Goal: Task Accomplishment & Management: Complete application form

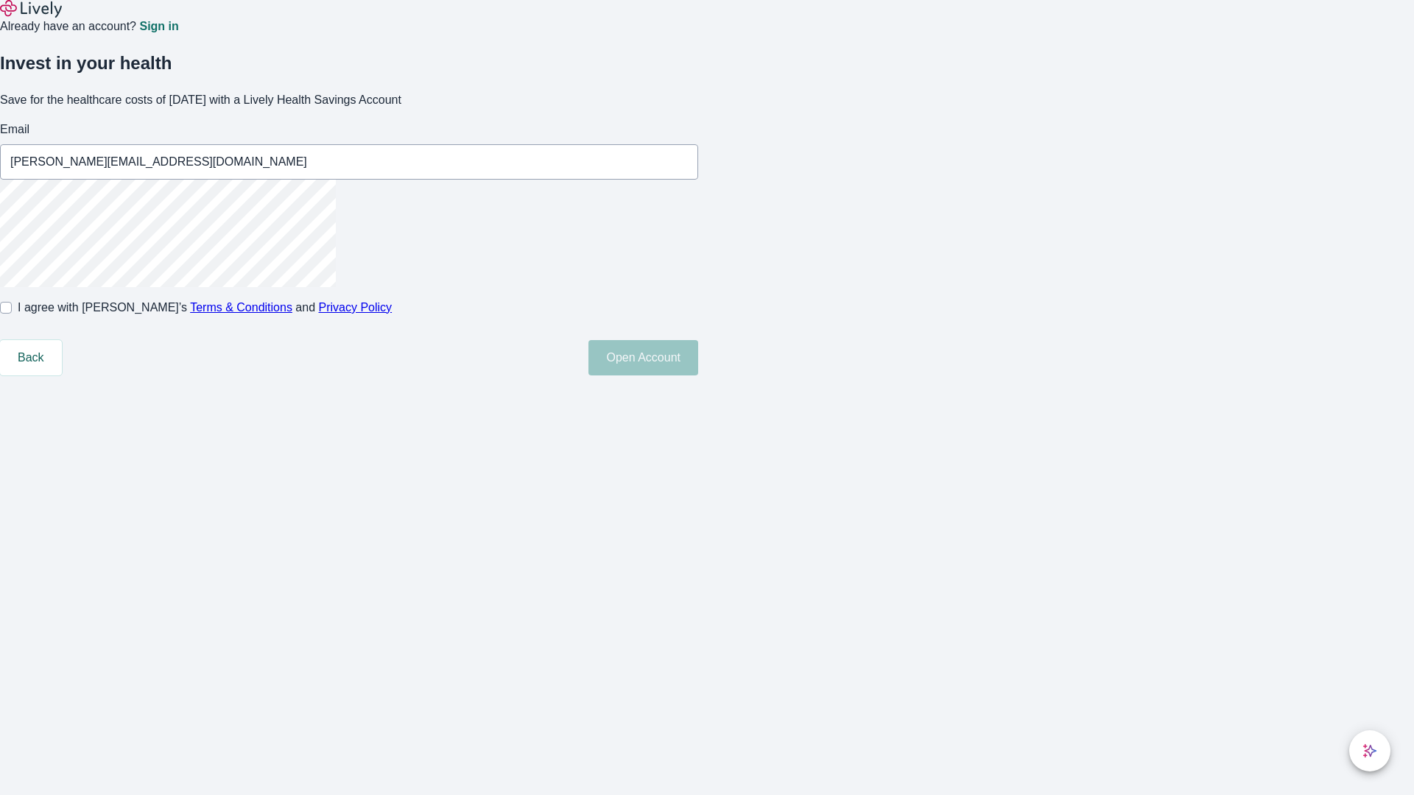
click at [12, 314] on input "I agree with Lively’s Terms & Conditions and Privacy Policy" at bounding box center [6, 308] width 12 height 12
checkbox input "true"
click at [698, 375] on button "Open Account" at bounding box center [643, 357] width 110 height 35
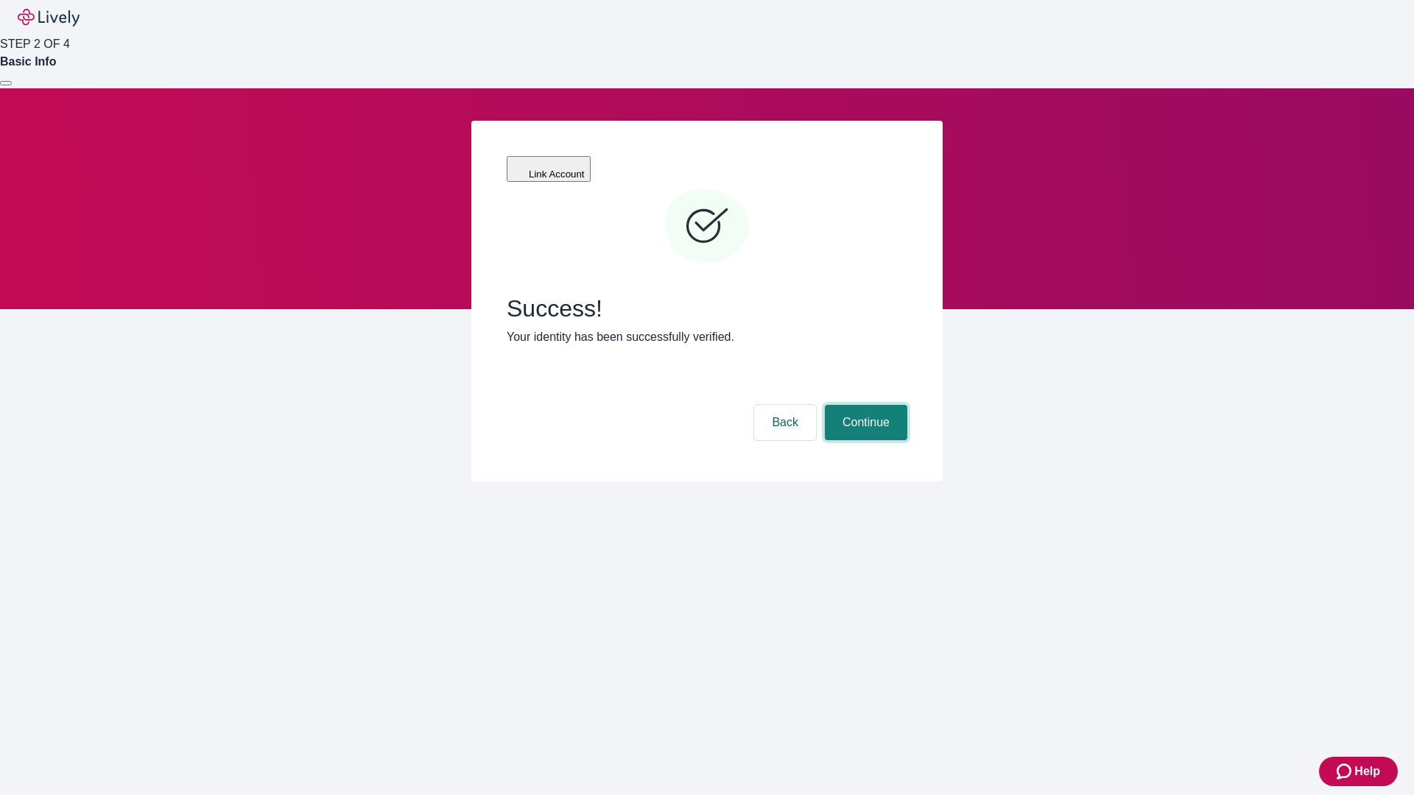
click at [864, 405] on button "Continue" at bounding box center [866, 422] width 82 height 35
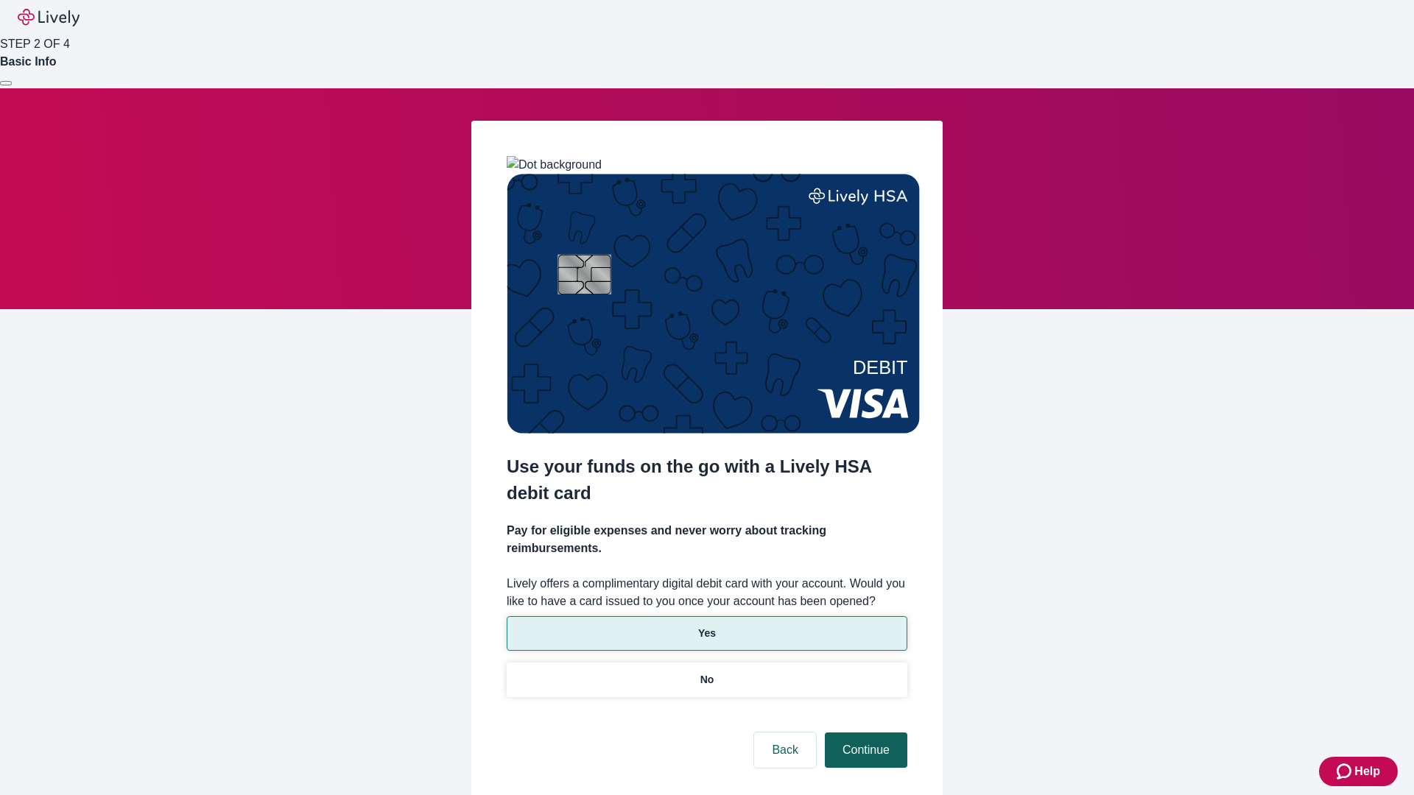
click at [706, 626] on p "Yes" at bounding box center [707, 633] width 18 height 15
click at [864, 733] on button "Continue" at bounding box center [866, 750] width 82 height 35
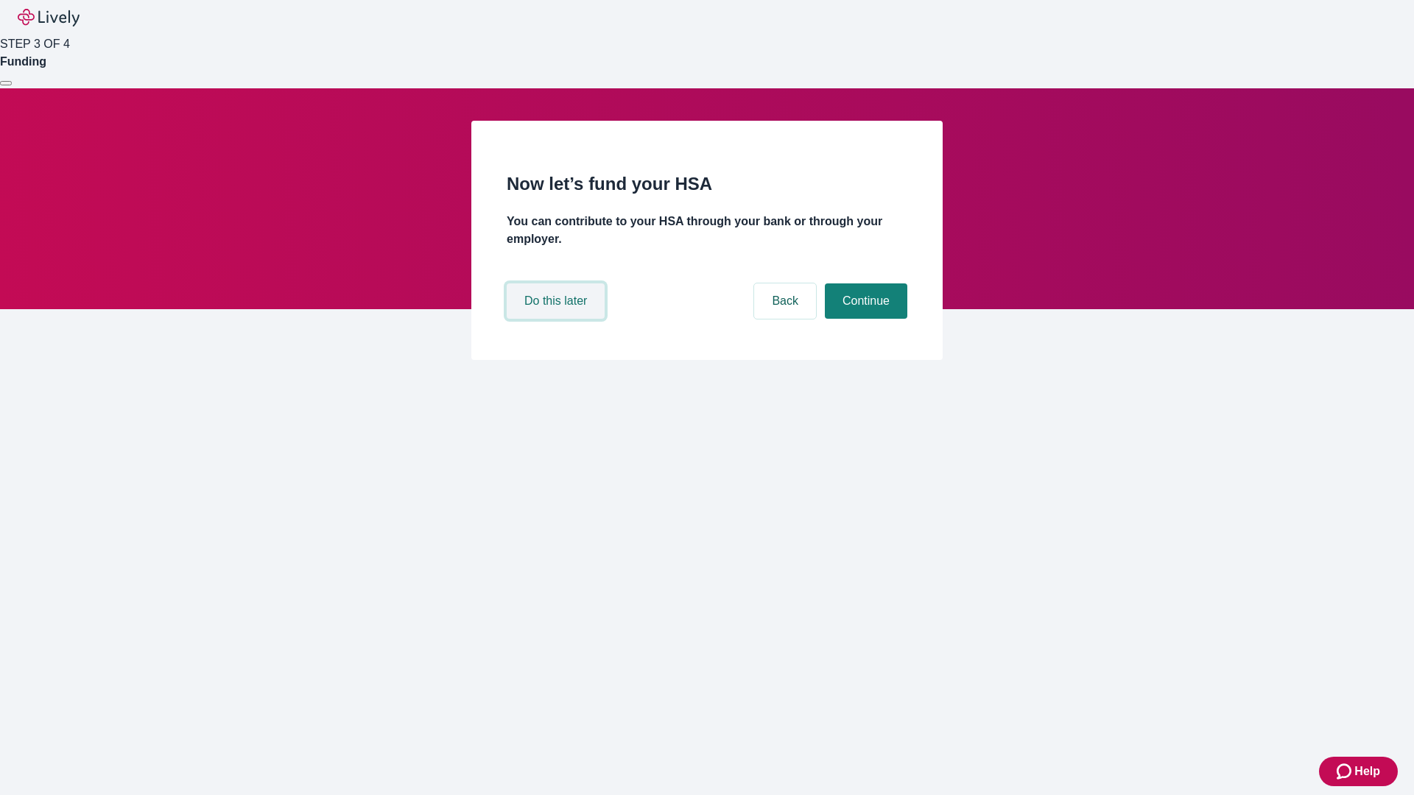
click at [557, 319] on button "Do this later" at bounding box center [556, 300] width 98 height 35
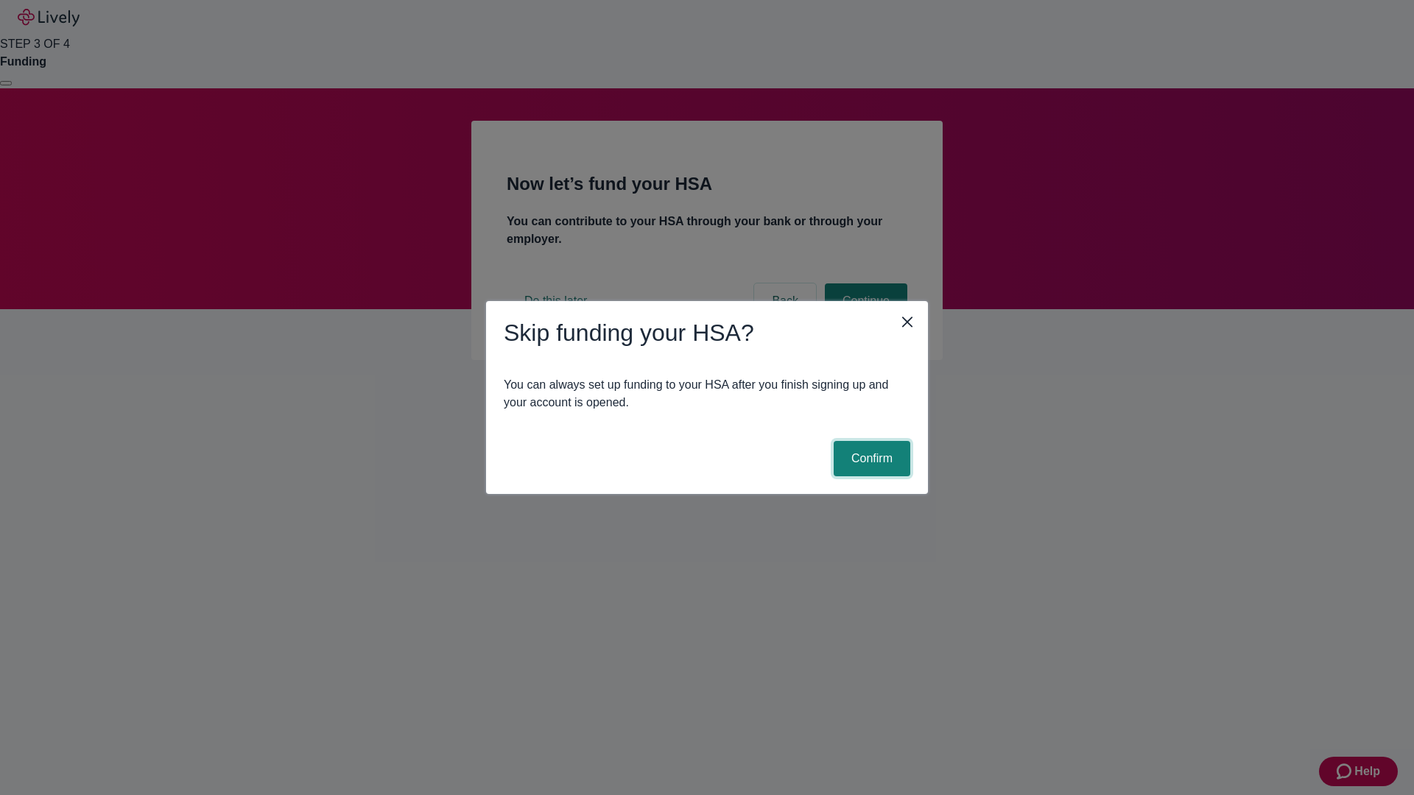
click at [869, 459] on button "Confirm" at bounding box center [871, 458] width 77 height 35
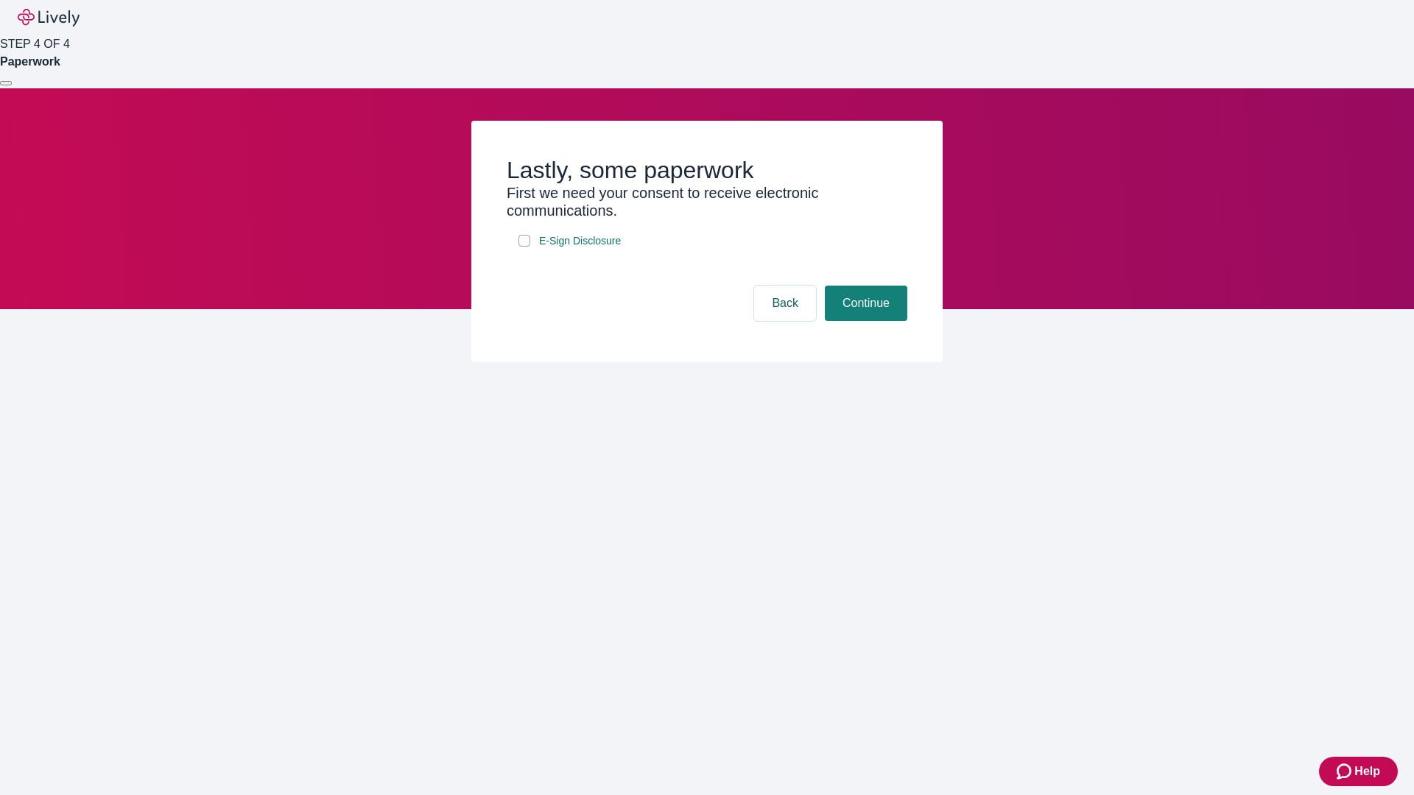
click at [524, 247] on input "E-Sign Disclosure" at bounding box center [524, 241] width 12 height 12
checkbox input "true"
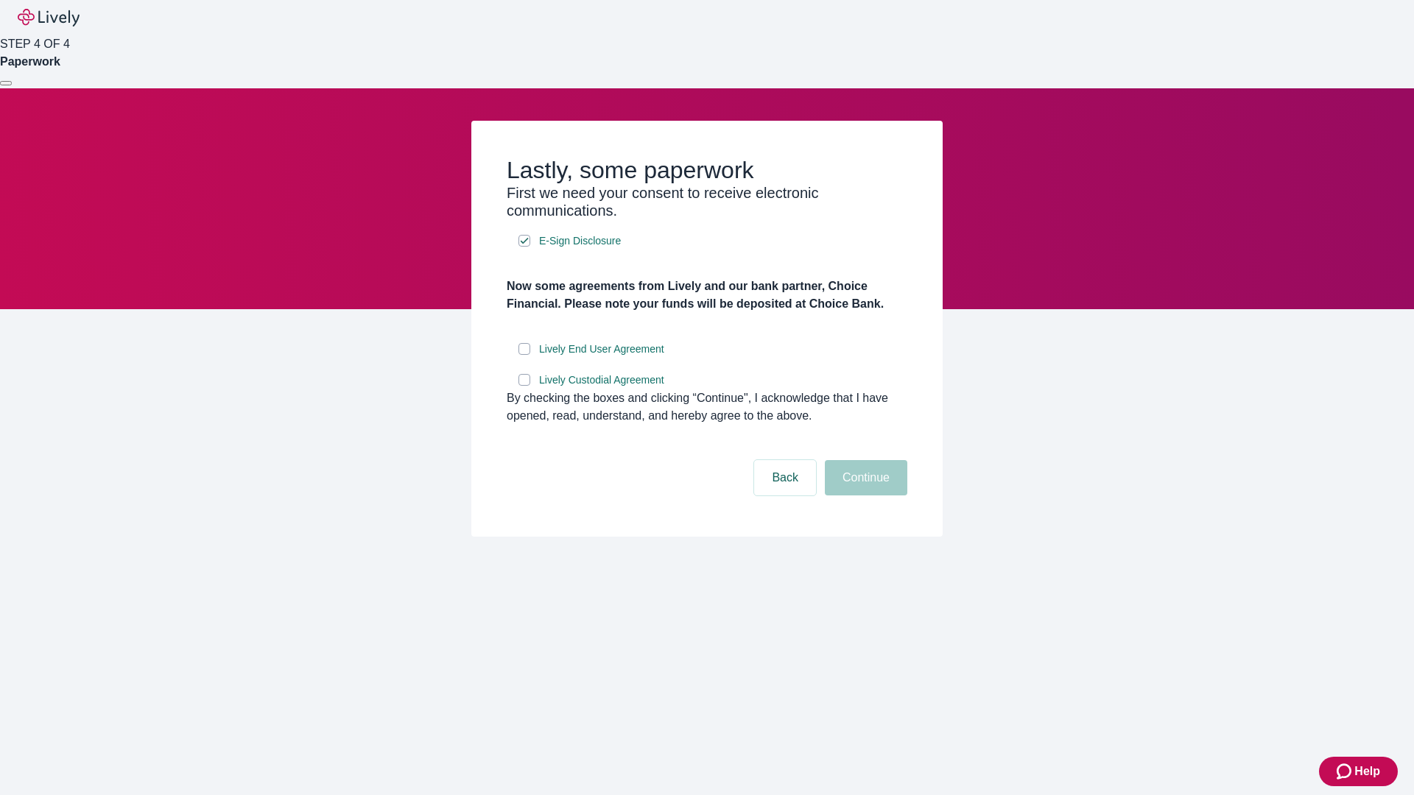
click at [524, 355] on input "Lively End User Agreement" at bounding box center [524, 349] width 12 height 12
checkbox input "true"
click at [524, 386] on input "Lively Custodial Agreement" at bounding box center [524, 380] width 12 height 12
checkbox input "true"
click at [864, 495] on button "Continue" at bounding box center [866, 477] width 82 height 35
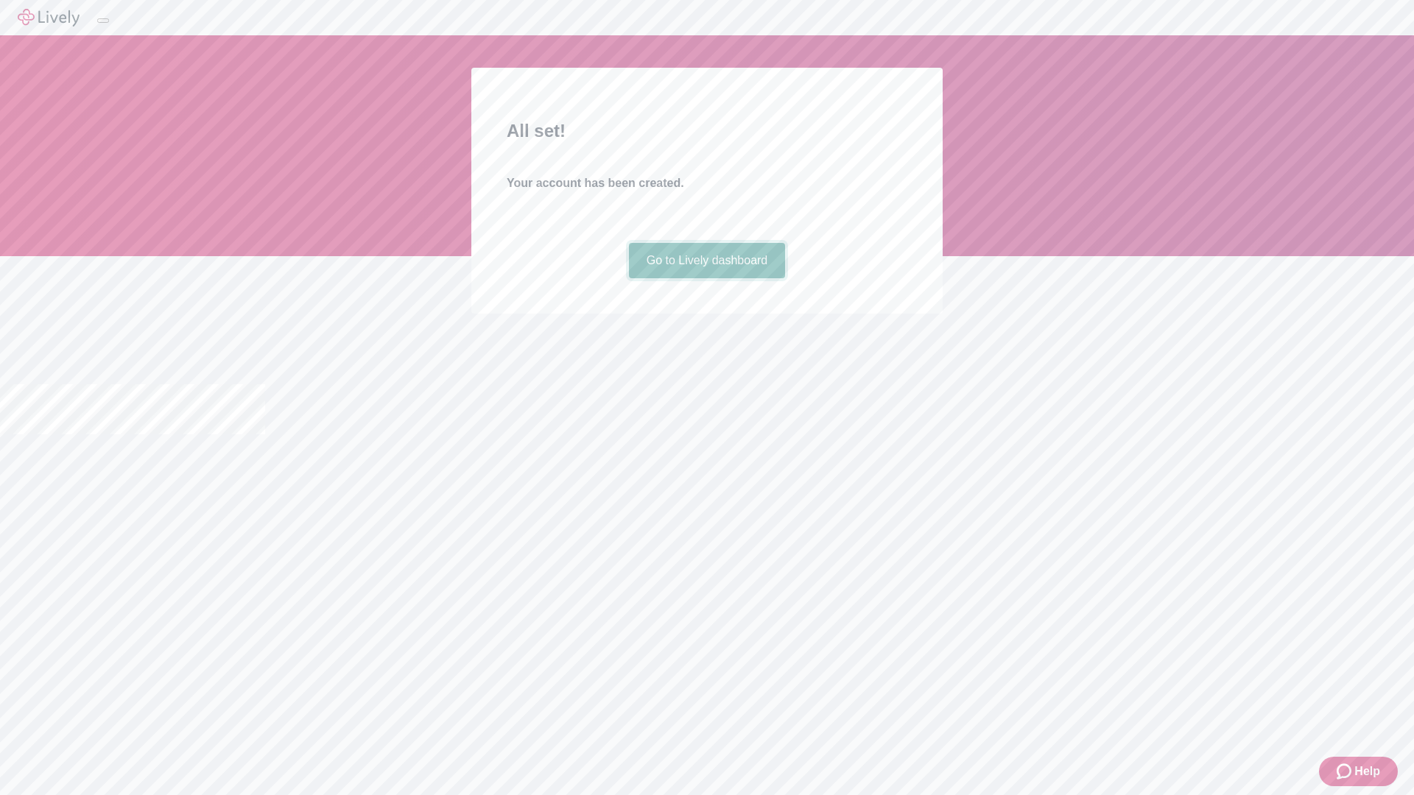
click at [706, 278] on link "Go to Lively dashboard" at bounding box center [707, 260] width 157 height 35
